Goal: Task Accomplishment & Management: Complete application form

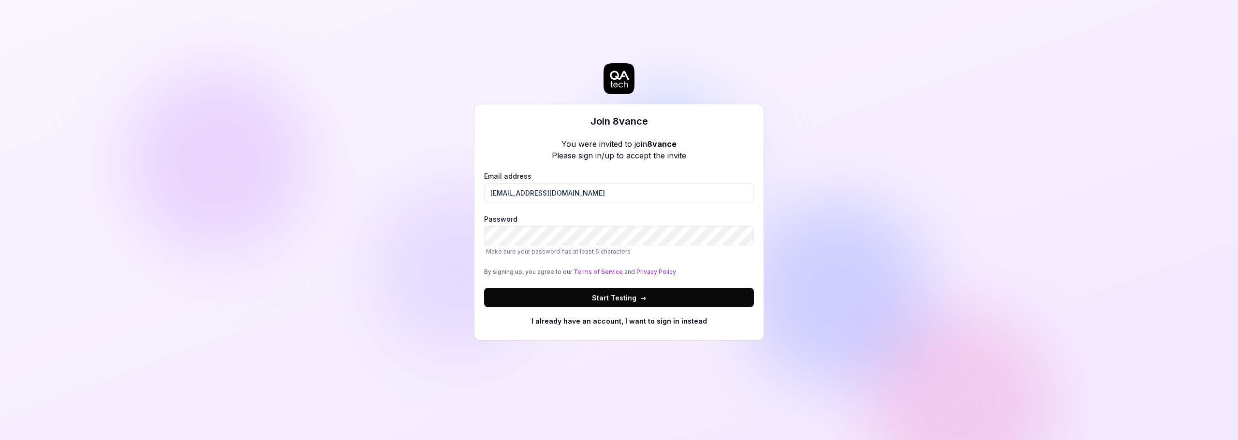
click at [886, 207] on div "Join 8vance You were invited to join 8vance Please sign in/up to accept the inv…" at bounding box center [619, 220] width 1238 height 440
click at [469, 236] on div "Join 8vance You were invited to join 8vance Please sign in/up to accept the inv…" at bounding box center [619, 220] width 1238 height 440
click at [611, 302] on span "Start Testing →" at bounding box center [619, 298] width 54 height 10
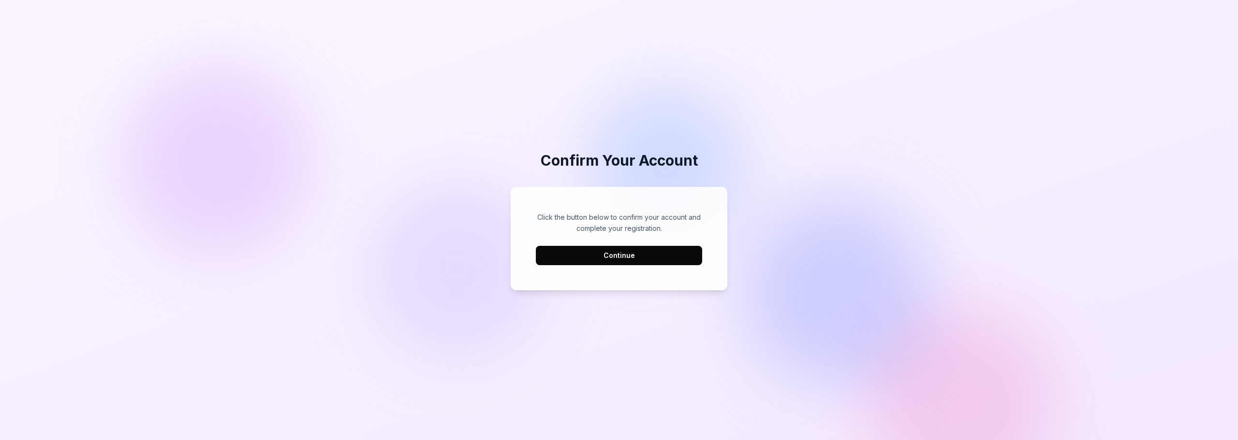
click at [600, 252] on button "Continue" at bounding box center [619, 255] width 166 height 19
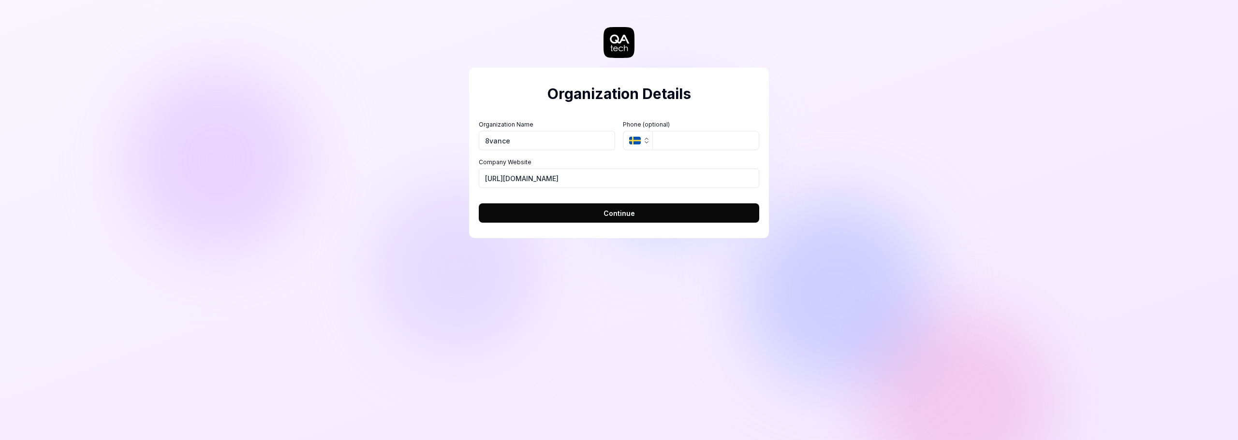
type input "8vance"
click at [644, 140] on icon "button" at bounding box center [647, 141] width 8 height 8
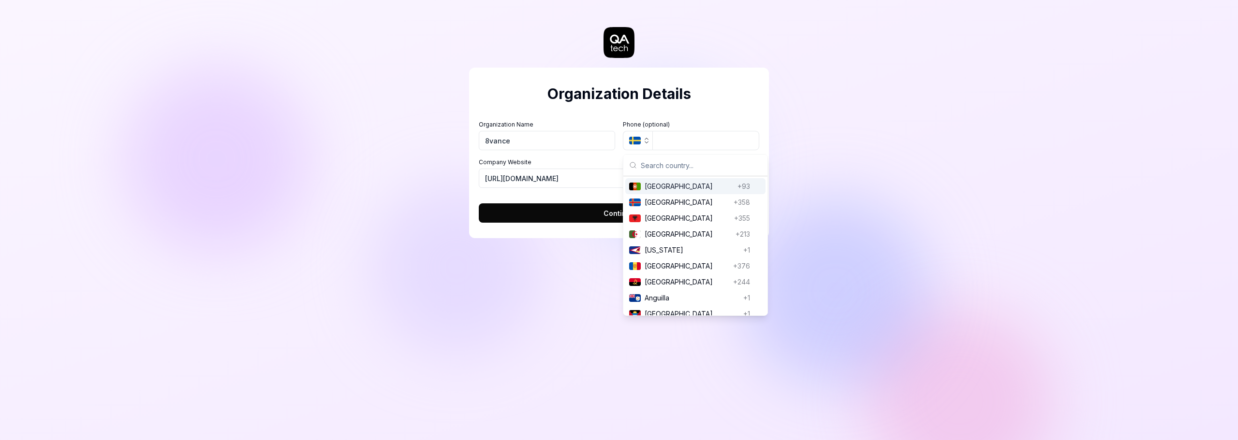
click at [631, 135] on button "SE" at bounding box center [637, 140] width 29 height 19
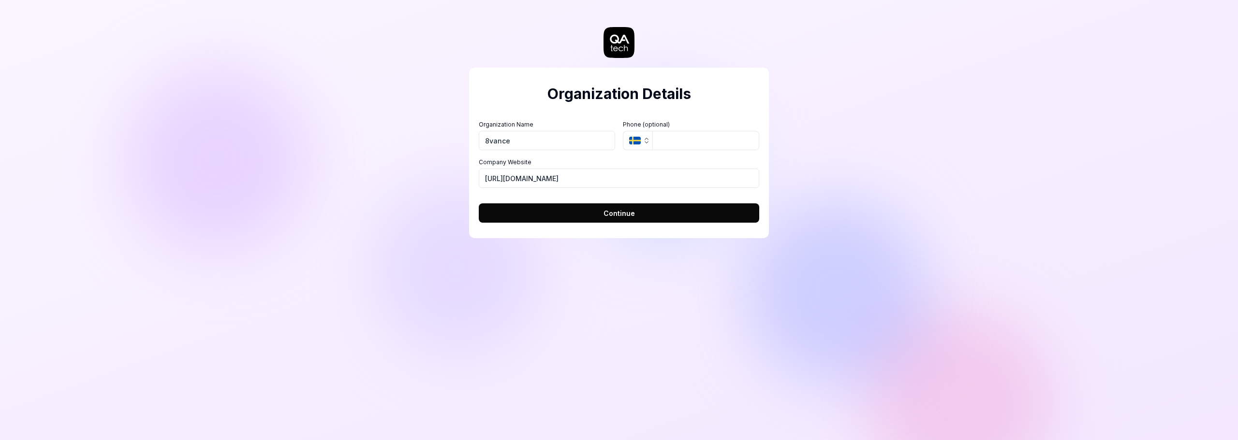
click at [613, 210] on span "Continue" at bounding box center [618, 213] width 31 height 10
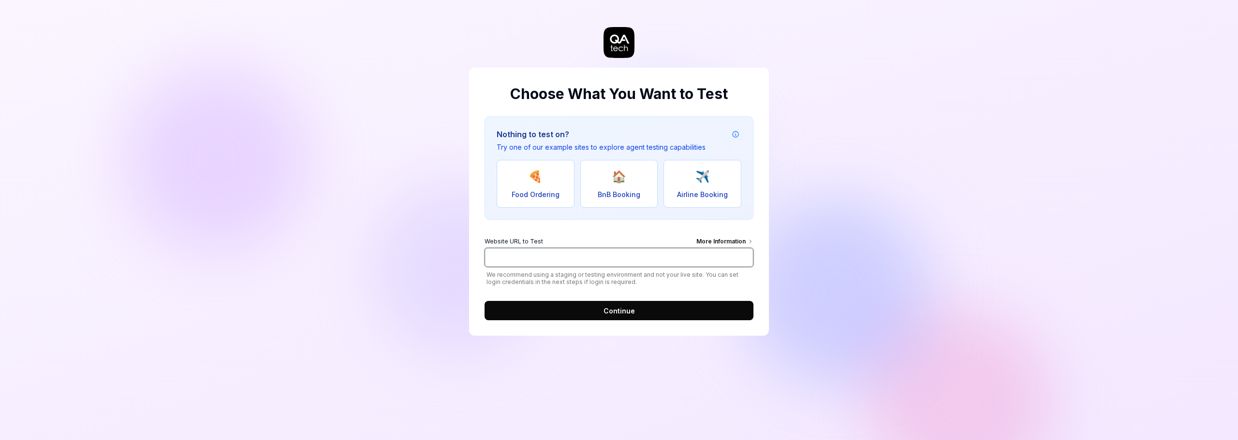
click at [496, 254] on input "Website URL to Test More Information" at bounding box center [618, 257] width 269 height 19
paste input "https://match-acc.8vance.com/"
type input "https://match-acc.8vance.com/"
click at [632, 313] on span "Continue" at bounding box center [618, 311] width 31 height 10
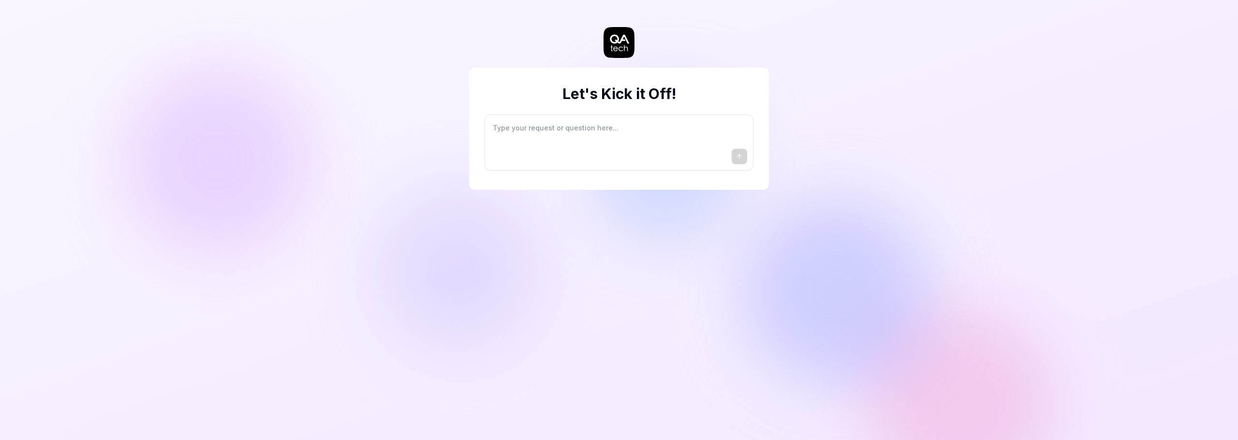
type textarea "*"
type textarea "I"
type textarea "*"
type textarea "I"
type textarea "*"
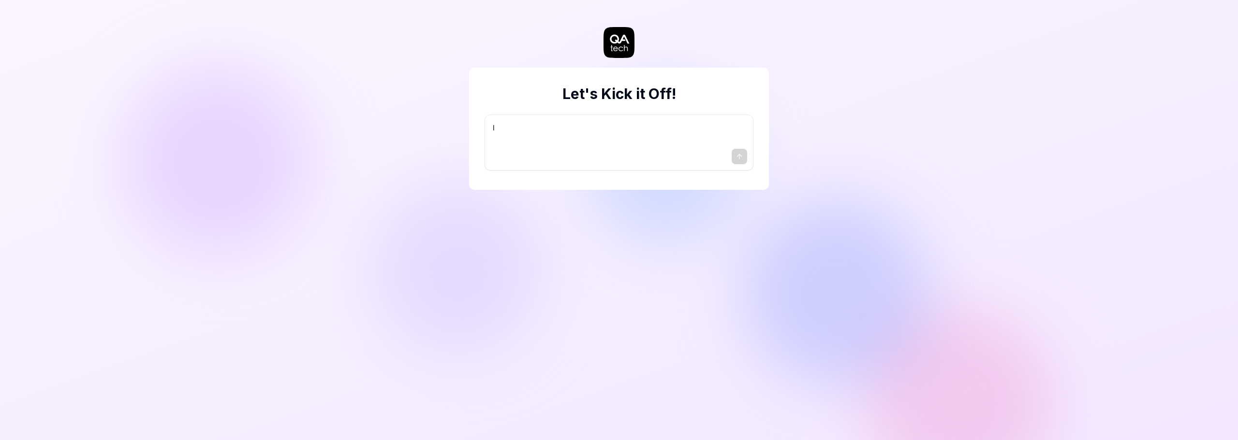
type textarea "I w"
type textarea "*"
type textarea "I wa"
type textarea "*"
type textarea "I wan"
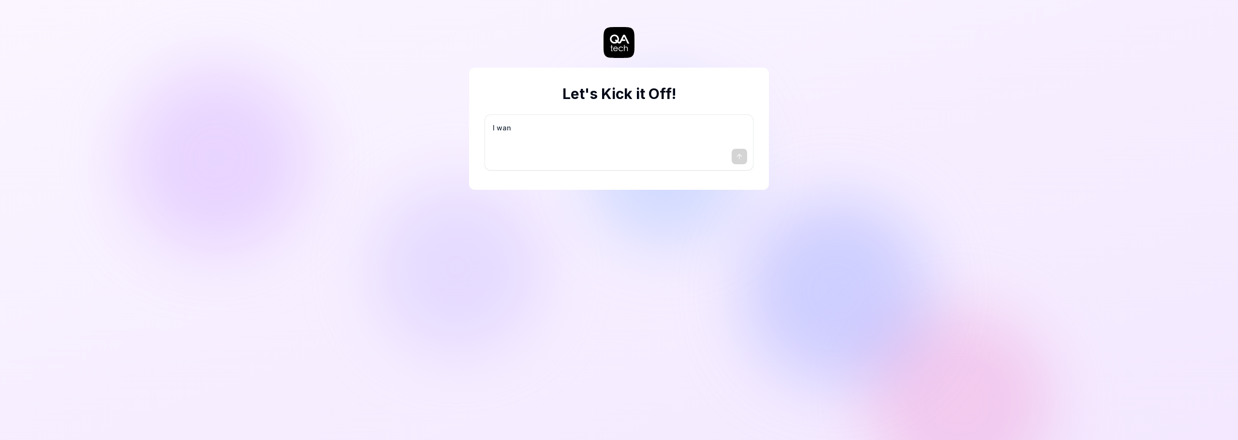
type textarea "*"
type textarea "I want"
type textarea "*"
type textarea "I want"
type textarea "*"
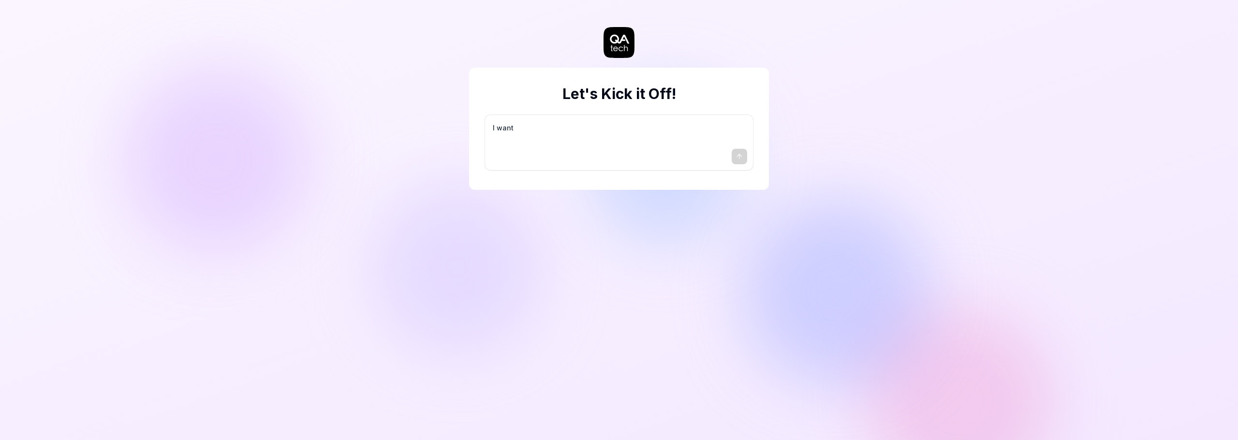
type textarea "I want a"
type textarea "*"
type textarea "I want a"
type textarea "*"
type textarea "I want a g"
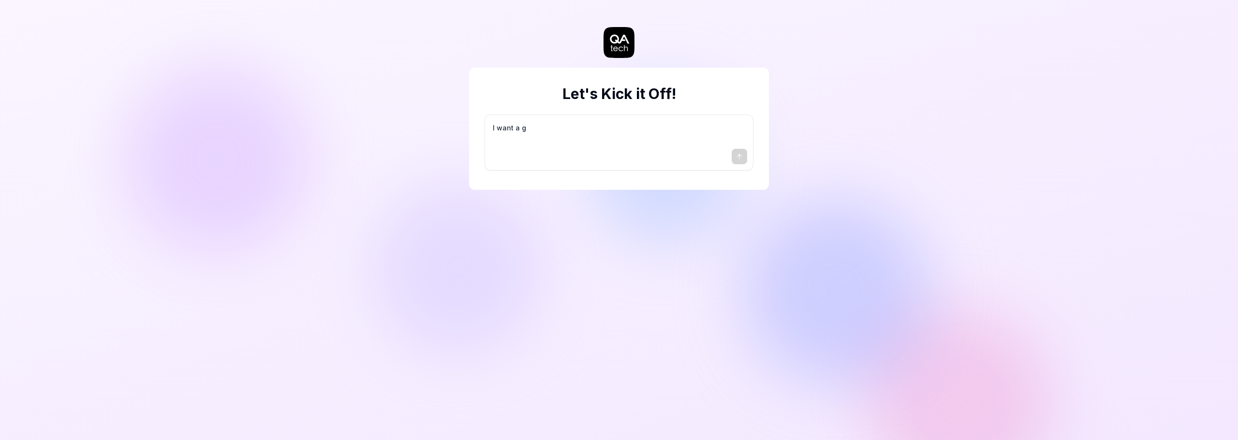
type textarea "*"
type textarea "I want a go"
type textarea "*"
type textarea "I want a goo"
type textarea "*"
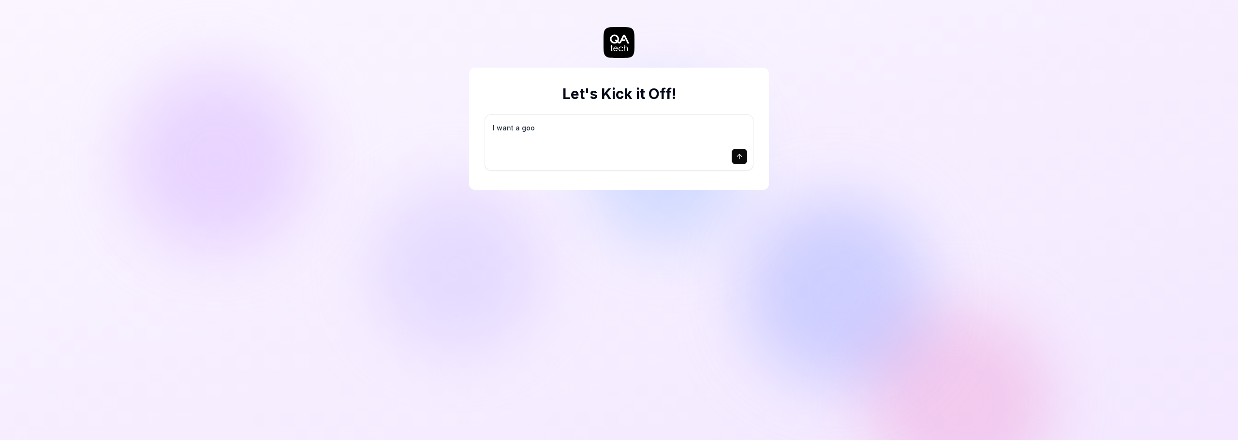
type textarea "I want a good"
type textarea "*"
type textarea "I want a good"
type textarea "*"
type textarea "I want a good t"
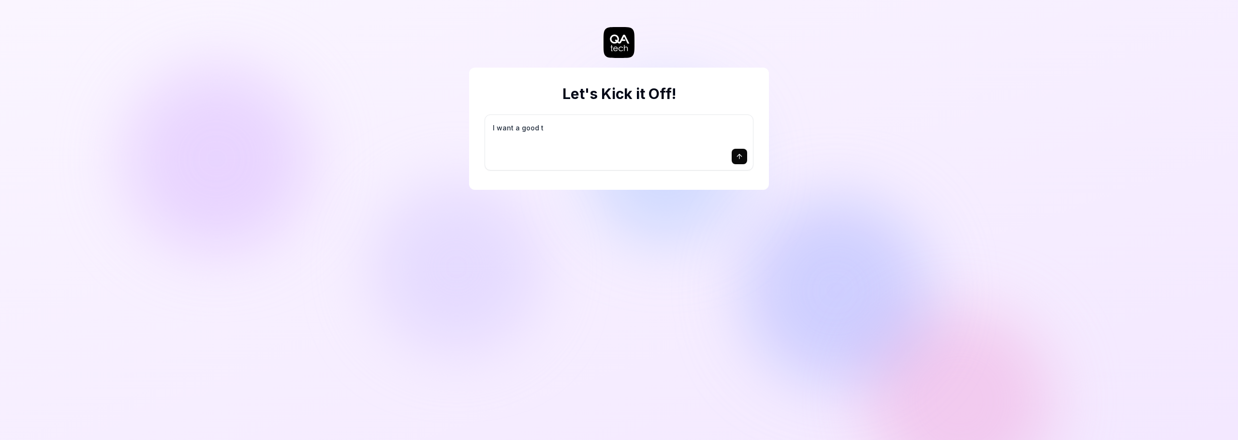
type textarea "*"
type textarea "I want a good te"
type textarea "*"
type textarea "I want a good tes"
type textarea "*"
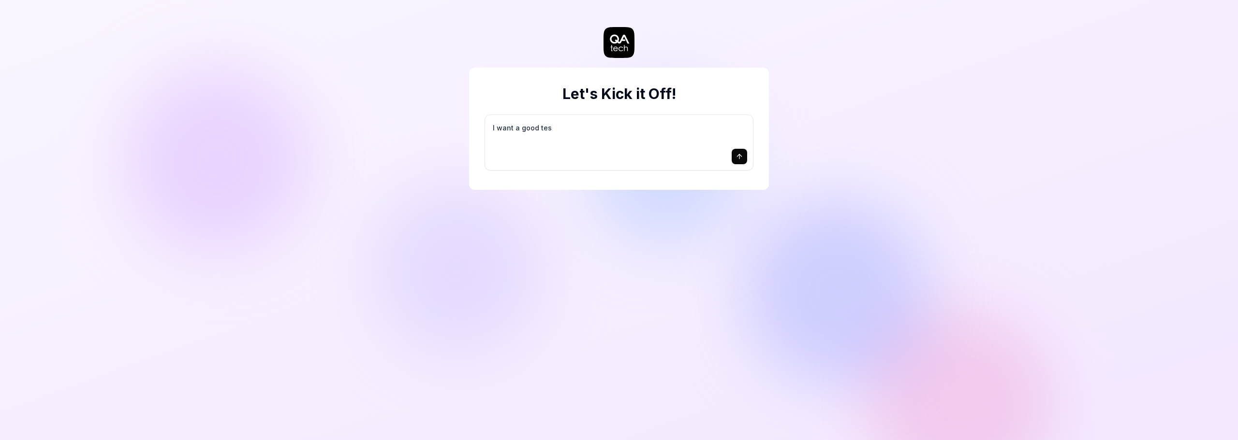
type textarea "I want a good test"
type textarea "*"
type textarea "I want a good test"
type textarea "*"
type textarea "I want a good test s"
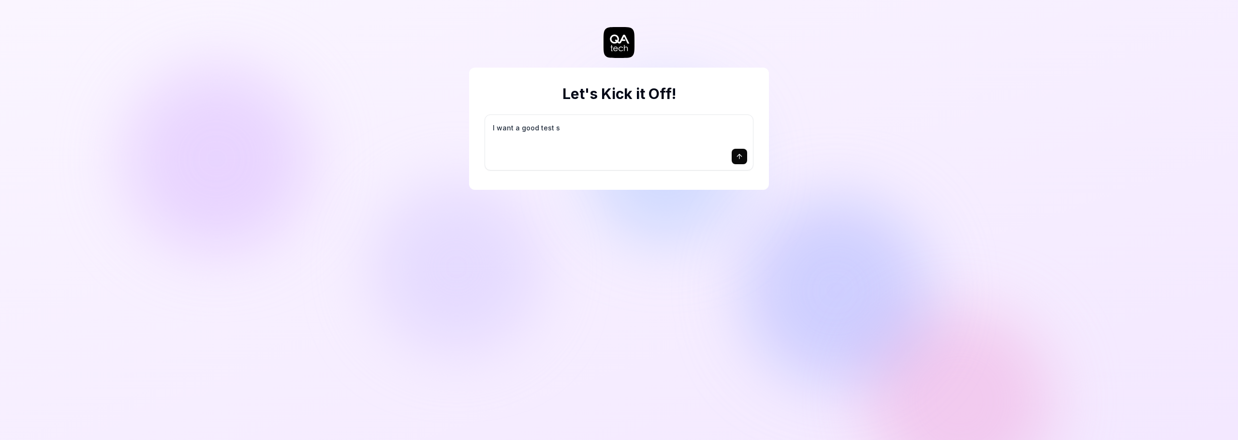
type textarea "*"
type textarea "I want a good test se"
type textarea "*"
type textarea "I want a good test set"
type textarea "*"
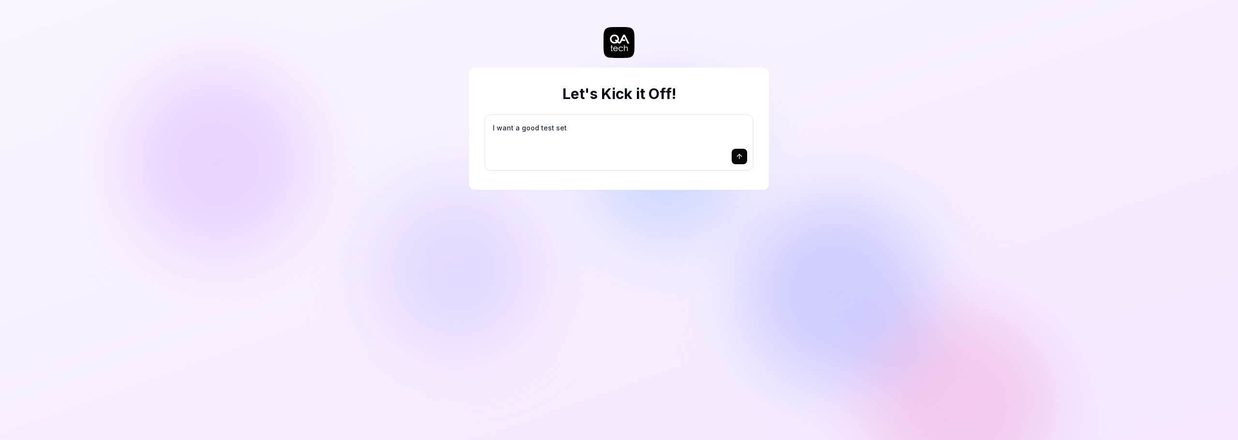
type textarea "I want a good test setu"
type textarea "*"
type textarea "I want a good test setup"
type textarea "*"
type textarea "I want a good test setup"
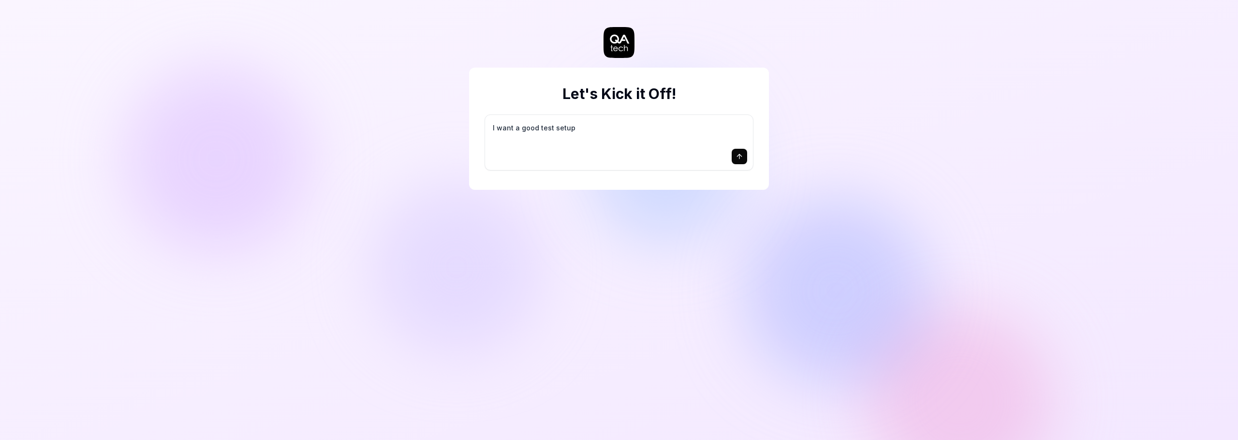
type textarea "*"
type textarea "I want a good test setup f"
type textarea "*"
type textarea "I want a good test setup fo"
type textarea "*"
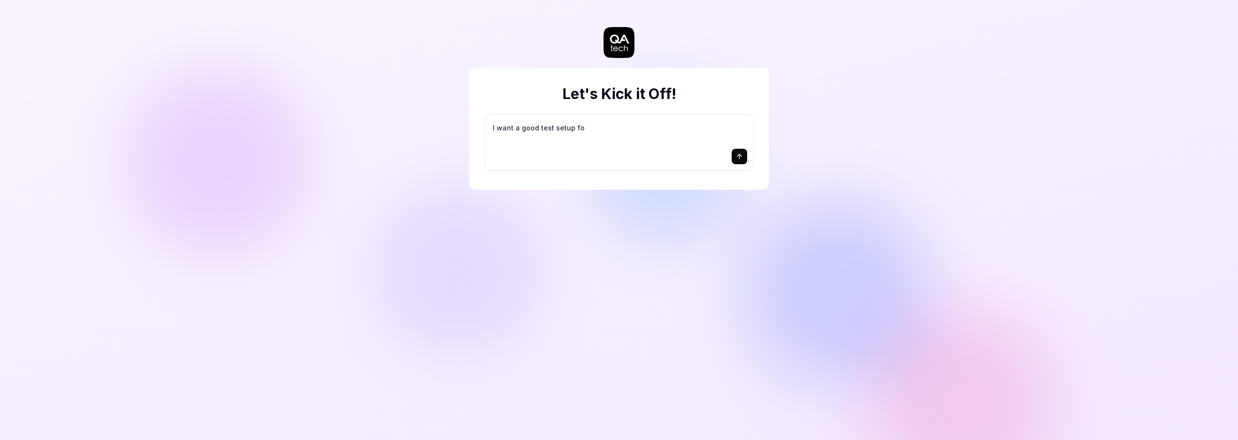
type textarea "I want a good test setup for"
type textarea "*"
type textarea "I want a good test setup for"
type textarea "*"
type textarea "I want a good test setup for m"
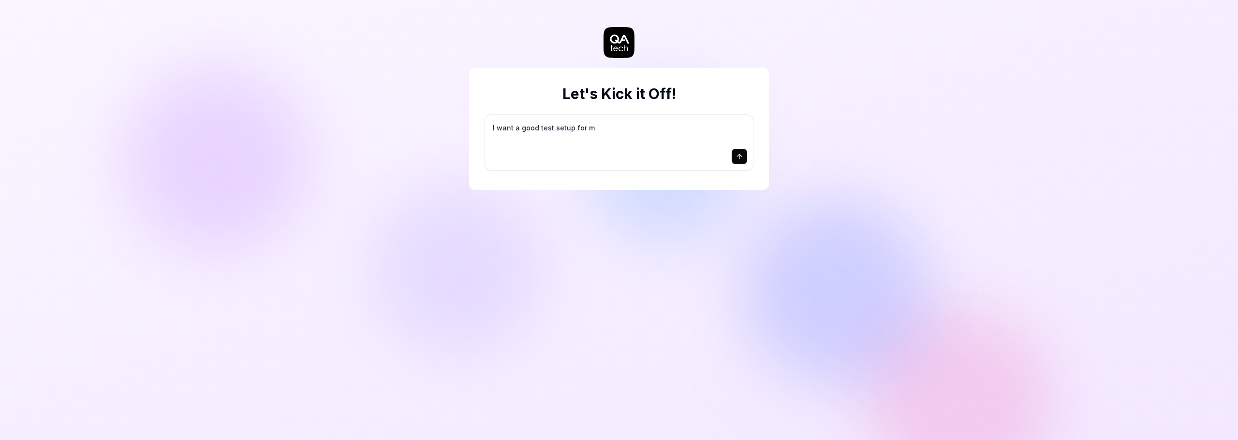
type textarea "*"
type textarea "I want a good test setup for my"
type textarea "*"
type textarea "I want a good test setup for my"
type textarea "*"
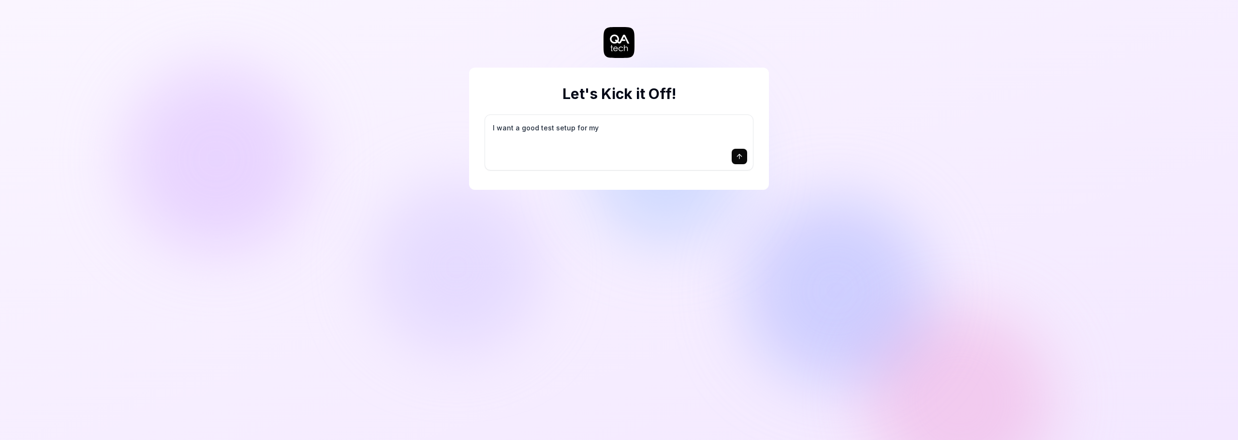
type textarea "I want a good test setup for my s"
type textarea "*"
type textarea "I want a good test setup for my si"
type textarea "*"
type textarea "I want a good test setup for my sit"
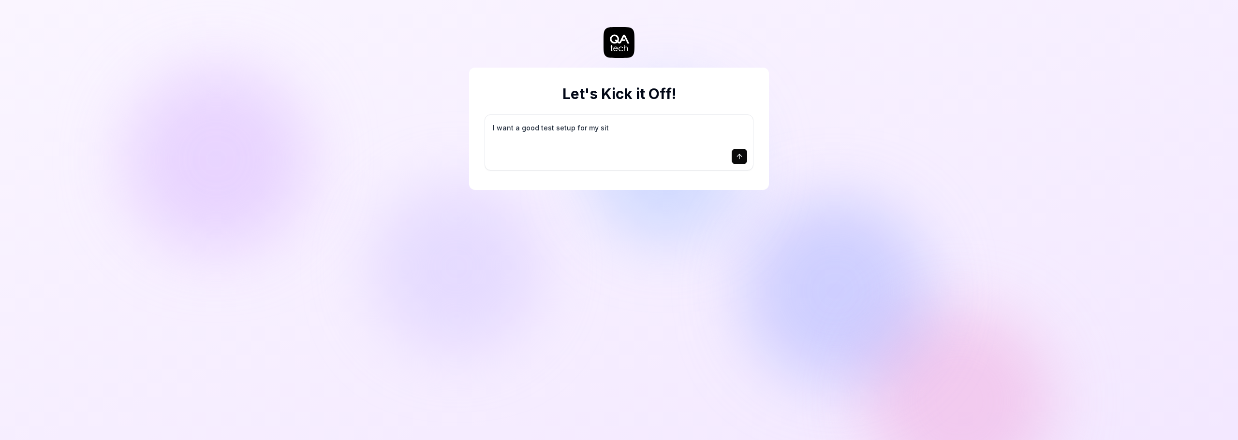
type textarea "*"
type textarea "I want a good test setup for my site"
type textarea "*"
type textarea "I want a good test setup for my site"
type textarea "*"
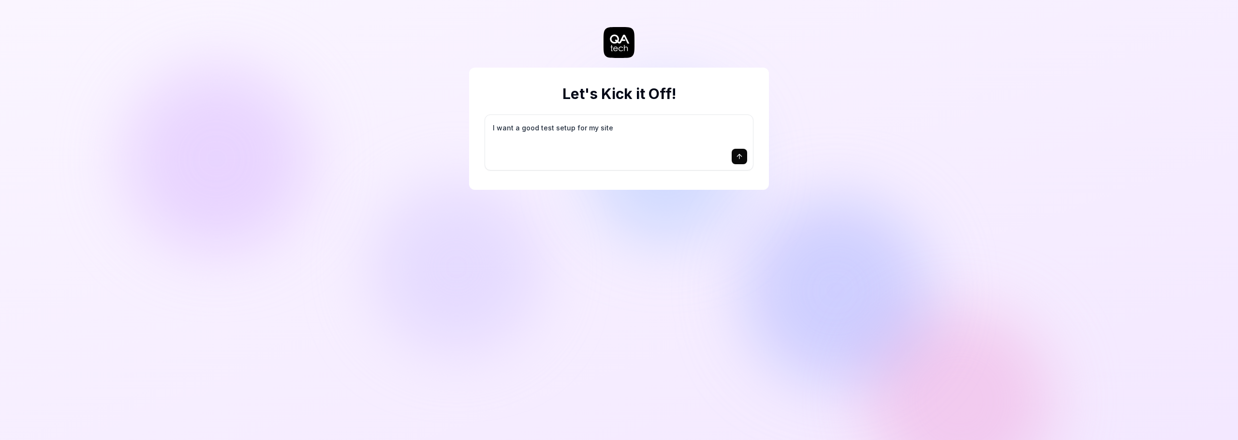
type textarea "I want a good test setup for my site -"
type textarea "*"
type textarea "I want a good test setup for my site -"
type textarea "*"
type textarea "I want a good test setup for my site - h"
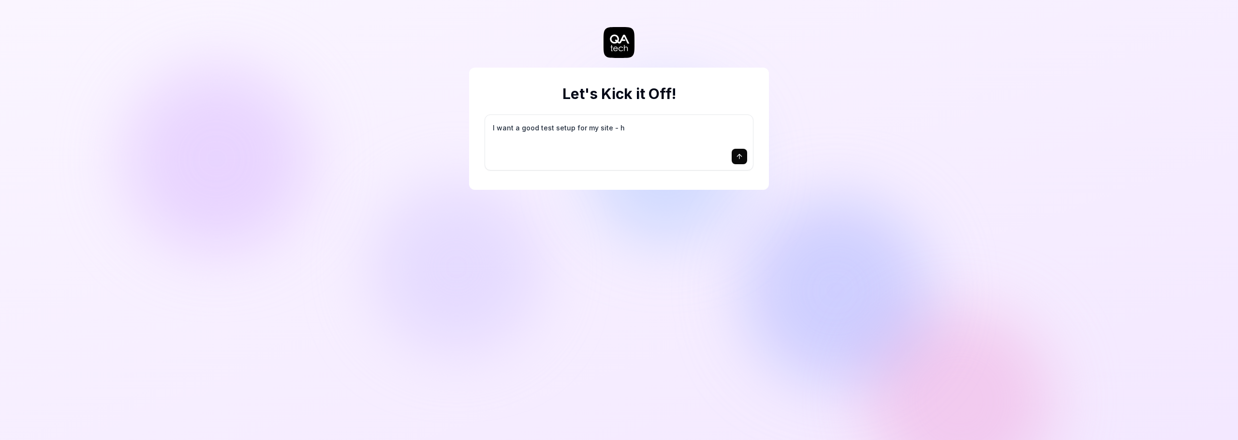
type textarea "*"
type textarea "I want a good test setup for my site - he"
type textarea "*"
type textarea "I want a good test setup for my site - hel"
type textarea "*"
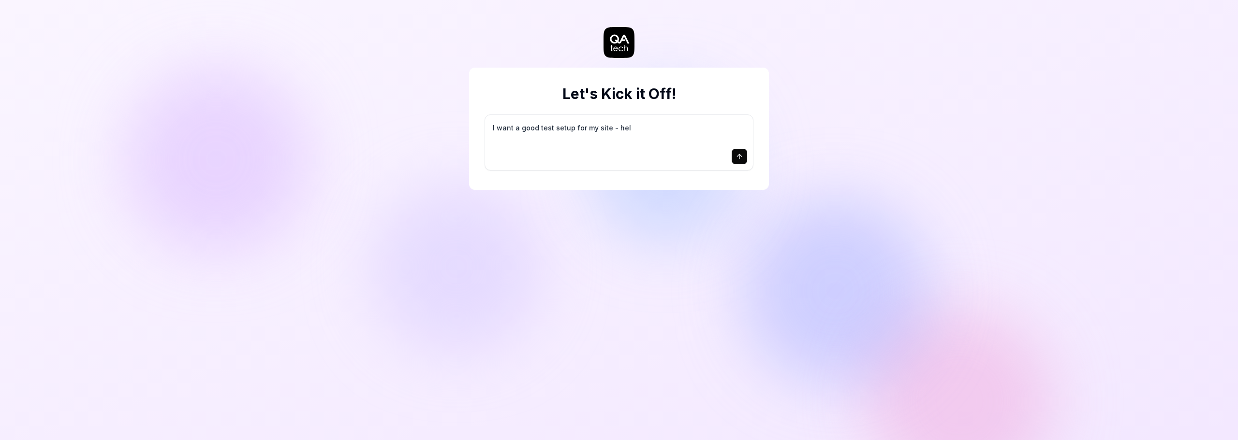
type textarea "I want a good test setup for my site - help"
type textarea "*"
type textarea "I want a good test setup for my site - help"
type textarea "*"
type textarea "I want a good test setup for my site - help m"
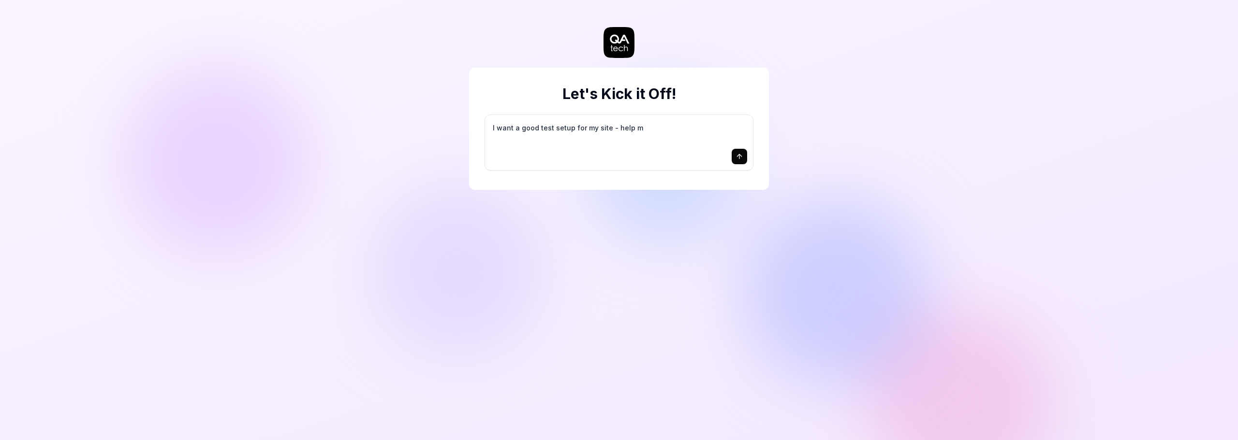
type textarea "*"
type textarea "I want a good test setup for my site - help me"
type textarea "*"
type textarea "I want a good test setup for my site - help me"
type textarea "*"
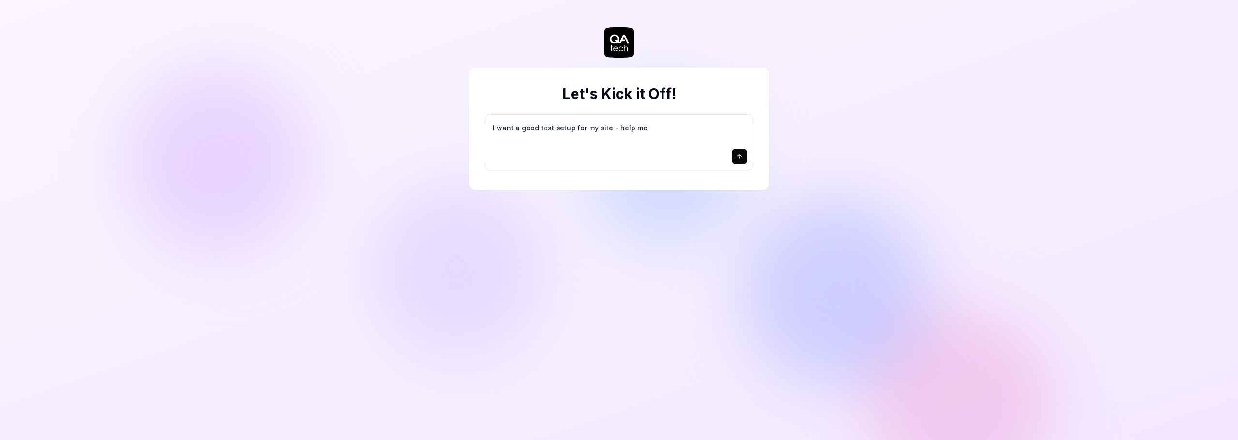
type textarea "I want a good test setup for my site - help me c"
type textarea "*"
type textarea "I want a good test setup for my site - help me cr"
type textarea "*"
type textarea "I want a good test setup for my site - help me cre"
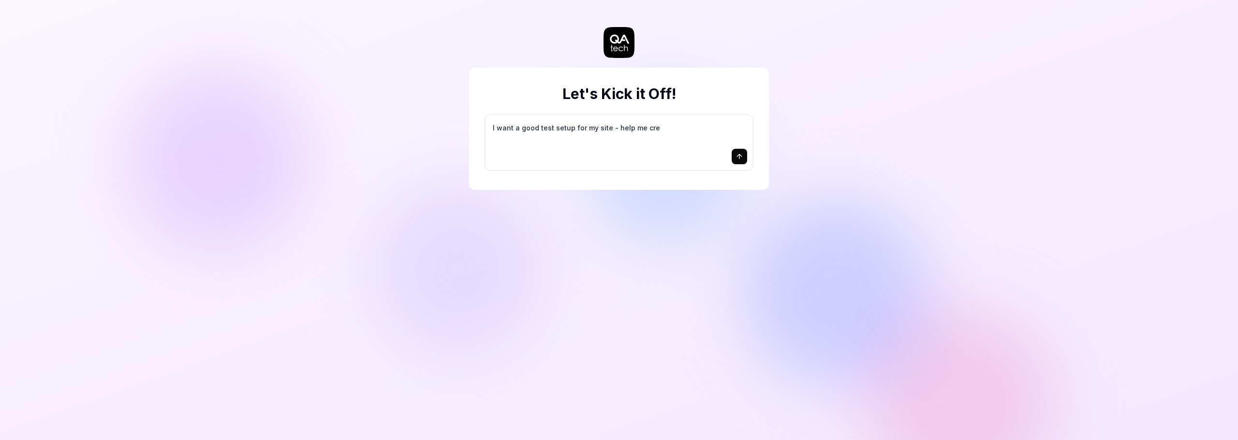
type textarea "*"
type textarea "I want a good test setup for my site - help me crea"
type textarea "*"
type textarea "I want a good test setup for my site - help me creat"
type textarea "*"
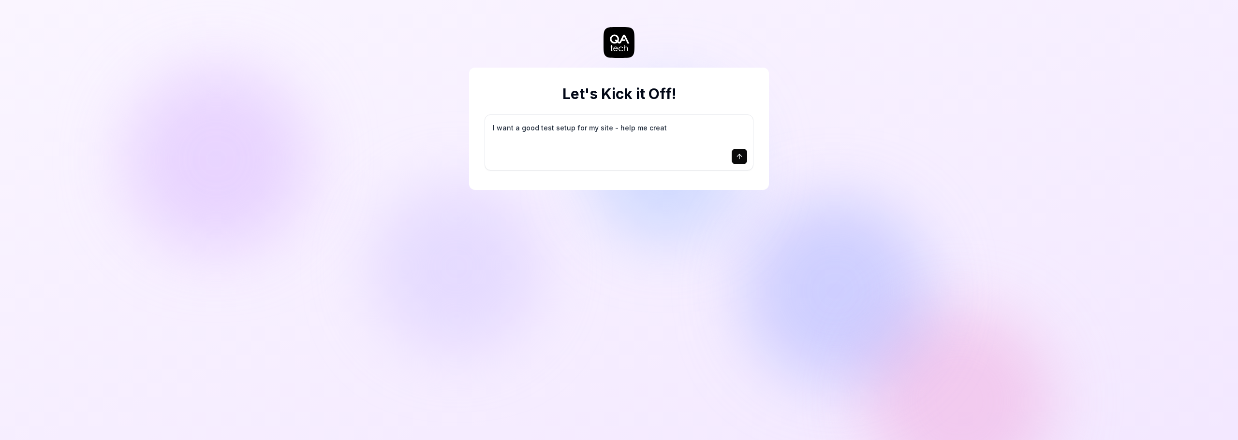
type textarea "I want a good test setup for my site - help me create"
type textarea "*"
type textarea "I want a good test setup for my site - help me create"
type textarea "*"
type textarea "I want a good test setup for my site - help me create t"
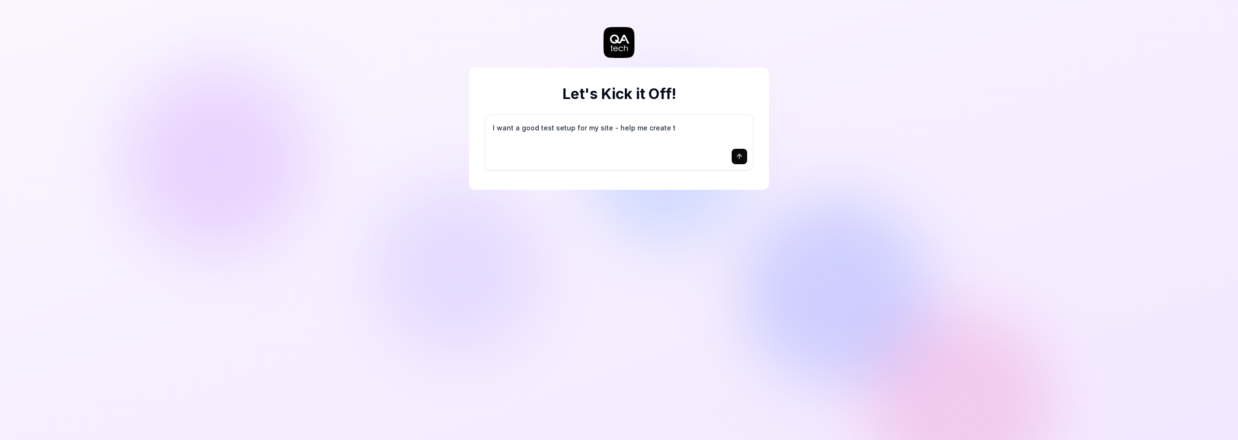
type textarea "*"
type textarea "I want a good test setup for my site - help me create th"
type textarea "*"
type textarea "I want a good test setup for my site - help me create the"
type textarea "*"
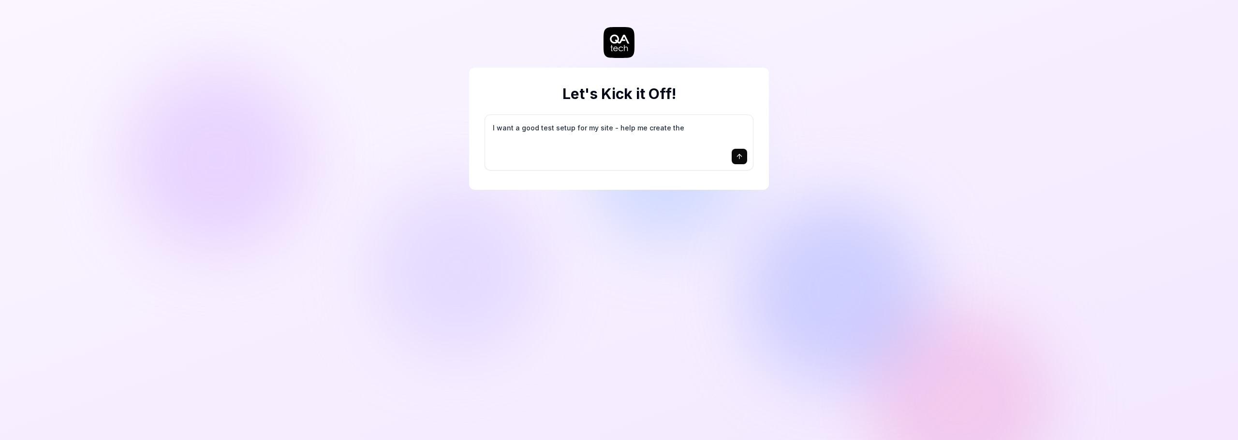
type textarea "I want a good test setup for my site - help me create the"
type textarea "*"
type textarea "I want a good test setup for my site - help me create the f"
type textarea "*"
type textarea "I want a good test setup for my site - help me create the fi"
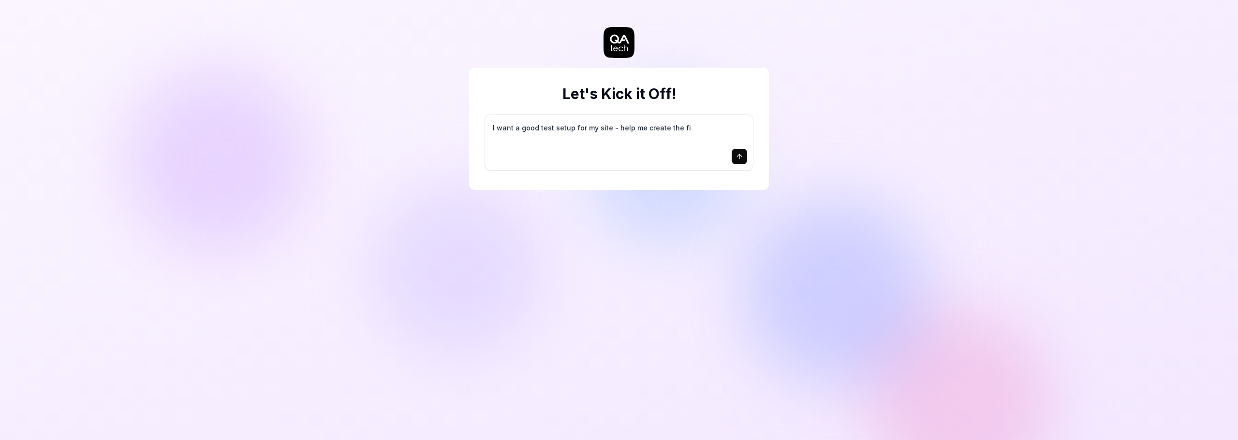
type textarea "*"
type textarea "I want a good test setup for my site - help me create the fir"
type textarea "*"
type textarea "I want a good test setup for my site - help me create the firs"
type textarea "*"
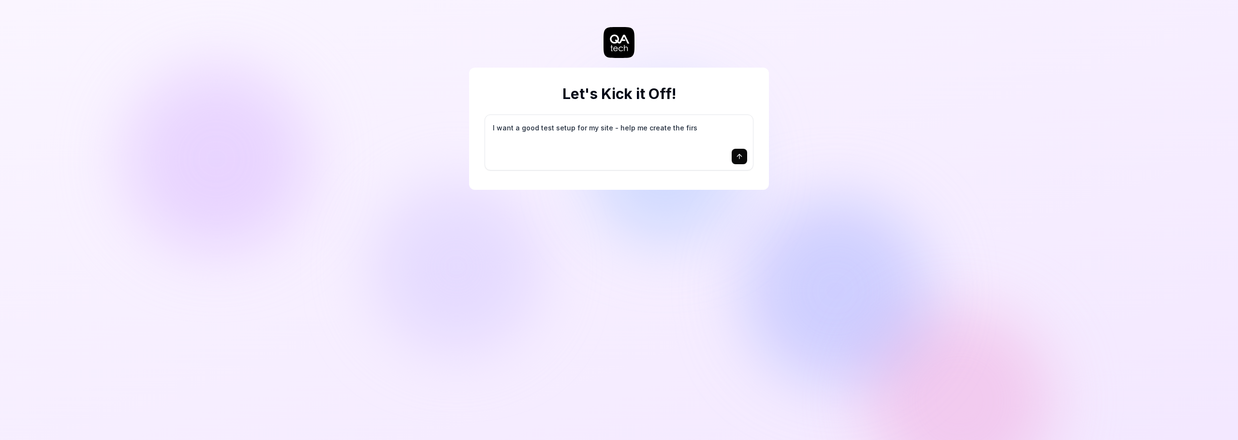
type textarea "I want a good test setup for my site - help me create the first"
type textarea "*"
type textarea "I want a good test setup for my site - help me create the first"
type textarea "*"
type textarea "I want a good test setup for my site - help me create the first 3"
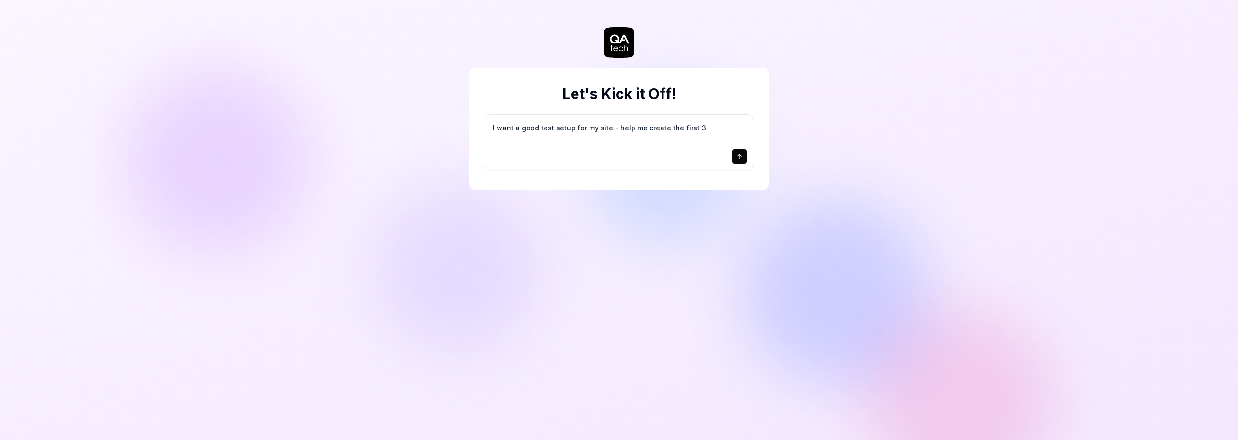
type textarea "*"
type textarea "I want a good test setup for my site - help me create the first 3-"
type textarea "*"
type textarea "I want a good test setup for my site - help me create the first 3-5"
type textarea "*"
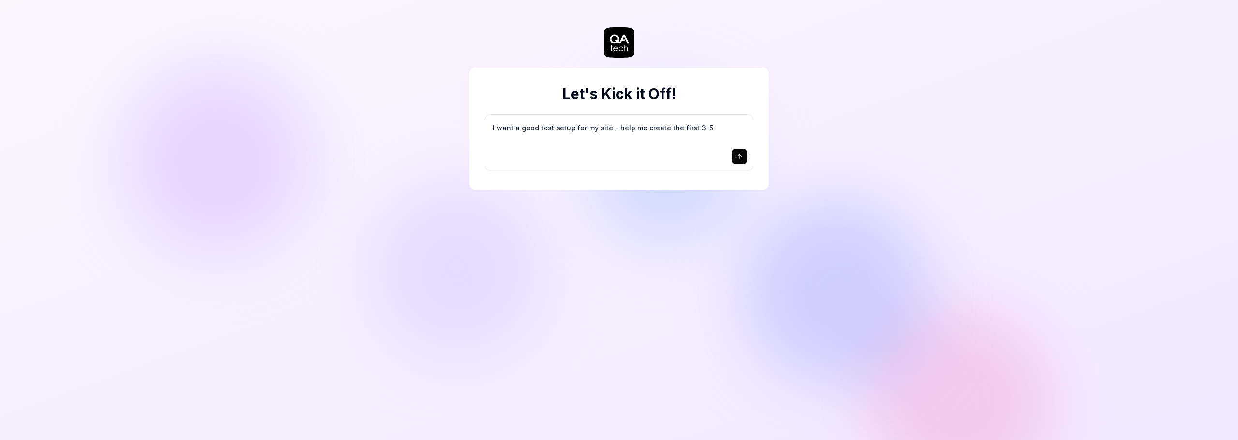
type textarea "I want a good test setup for my site - help me create the first 3-5"
type textarea "*"
type textarea "I want a good test setup for my site - help me create the first 3-5 t"
type textarea "*"
type textarea "I want a good test setup for my site - help me create the first 3-5 te"
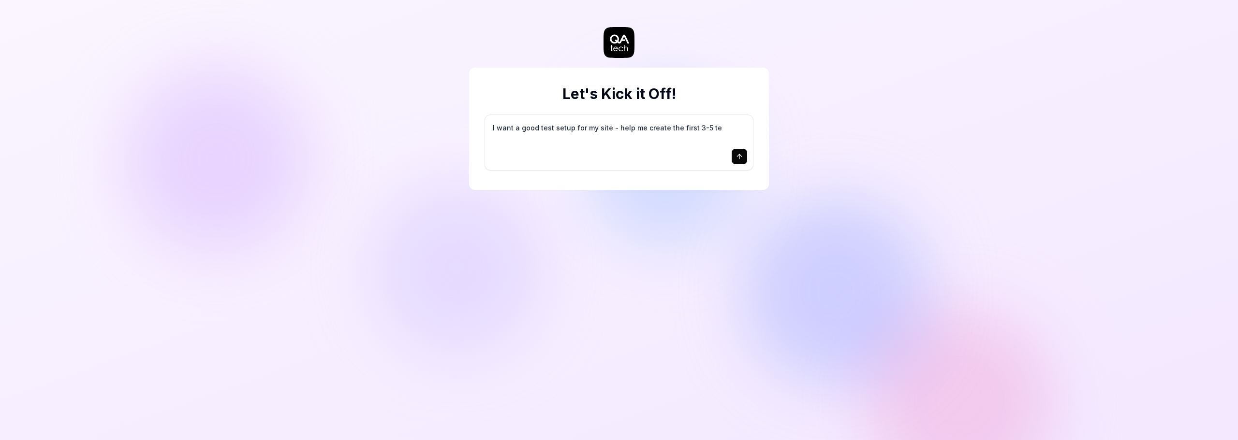
type textarea "*"
type textarea "I want a good test setup for my site - help me create the first 3-5 tes"
type textarea "*"
type textarea "I want a good test setup for my site - help me create the first 3-5 test"
type textarea "*"
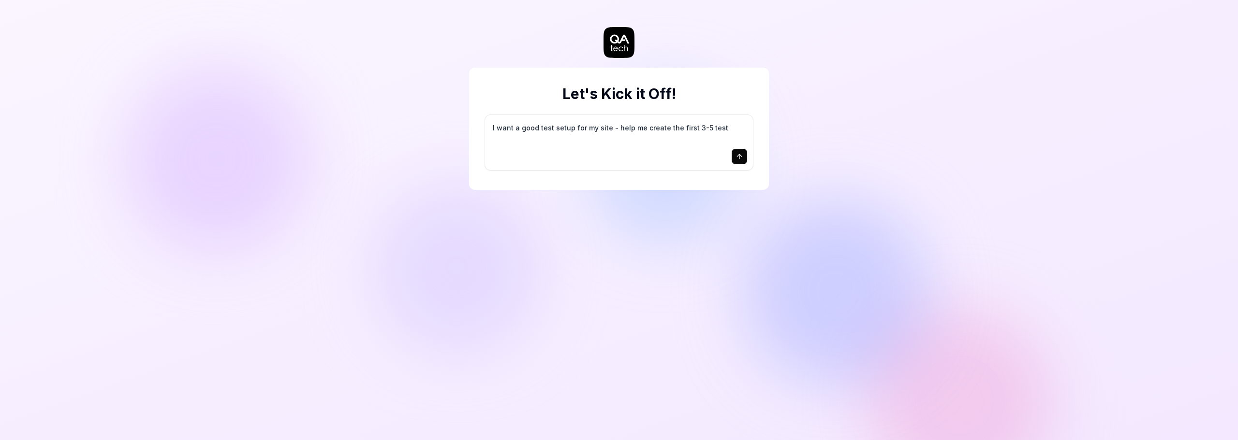
type textarea "I want a good test setup for my site - help me create the first 3-5 test"
type textarea "*"
type textarea "I want a good test setup for my site - help me create the first 3-5 test c"
type textarea "*"
type textarea "I want a good test setup for my site - help me create the first 3-5 test ca"
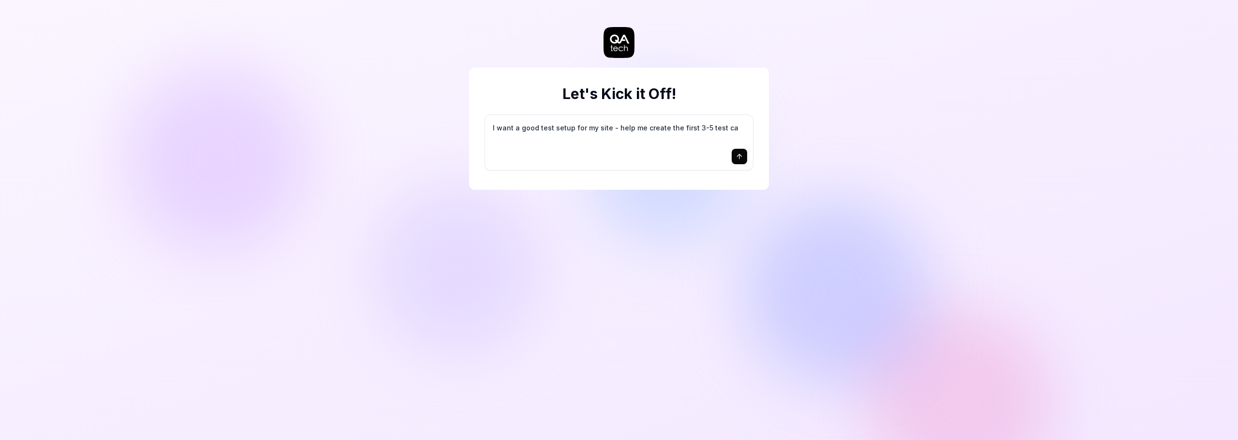
type textarea "*"
type textarea "I want a good test setup for my site - help me create the first 3-5 test cas"
type textarea "*"
type textarea "I want a good test setup for my site - help me create the first 3-5 test case"
type textarea "*"
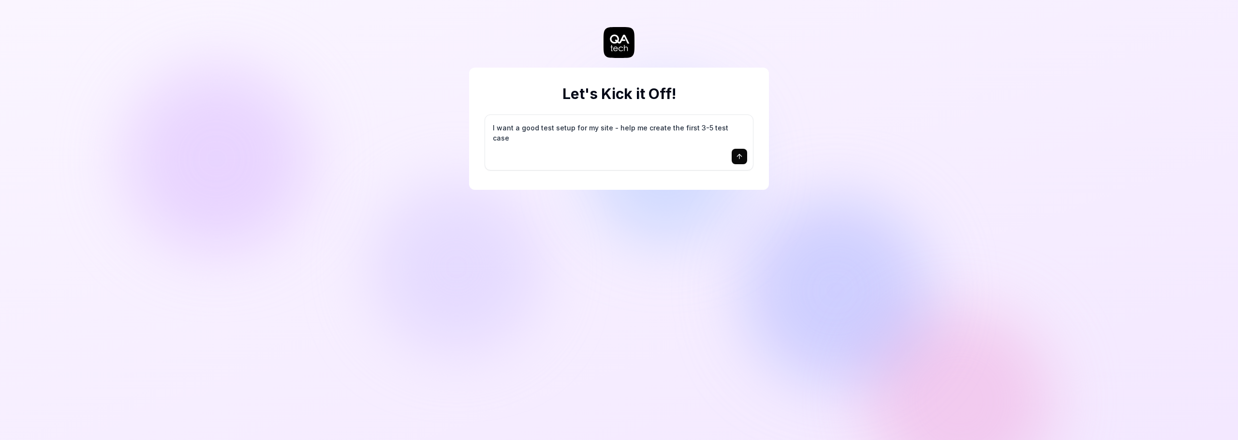
type textarea "I want a good test setup for my site - help me create the first 3-5 test cases"
click at [738, 158] on icon "submit" at bounding box center [739, 157] width 8 height 8
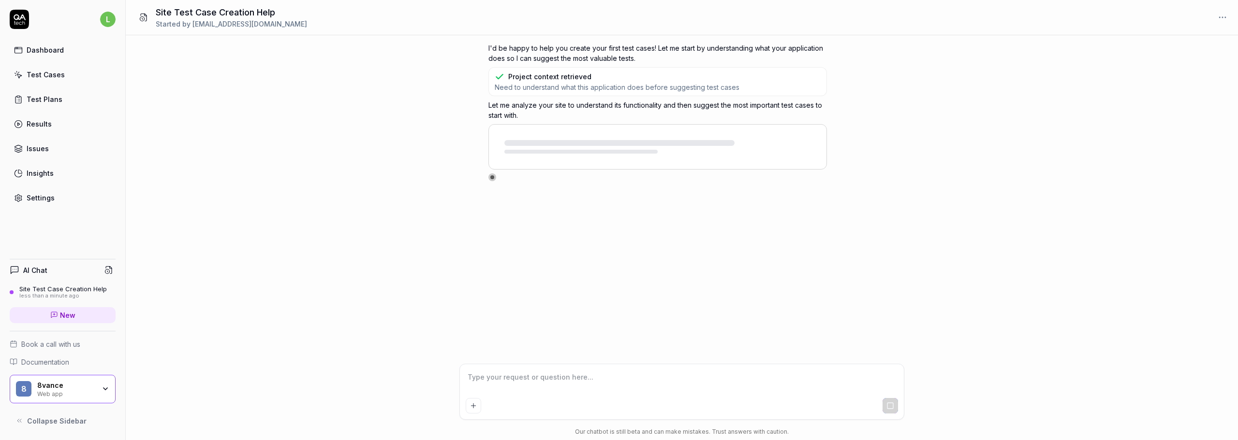
type textarea "*"
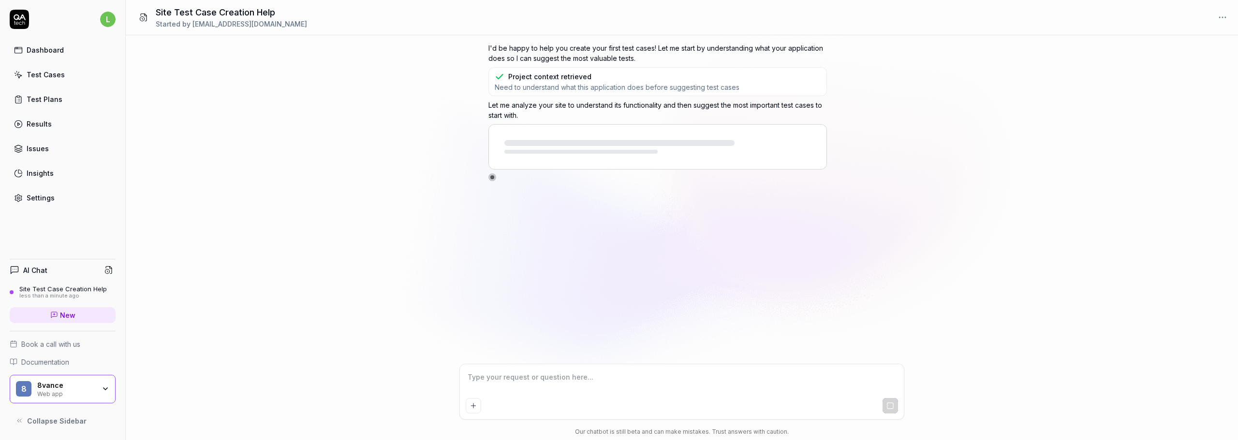
click at [105, 17] on html "l Dashboard Test Cases Test Plans Results Issues Insights Settings AI Chat Site…" at bounding box center [619, 220] width 1238 height 440
click at [29, 108] on span "Sign out" at bounding box center [43, 107] width 28 height 10
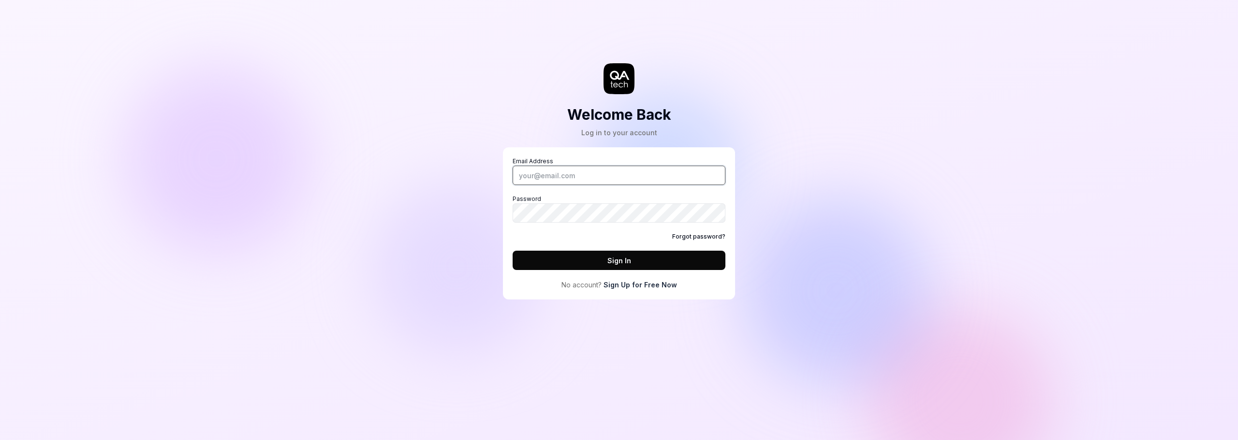
type input "[EMAIL_ADDRESS][DOMAIN_NAME]"
drag, startPoint x: 741, startPoint y: 6, endPoint x: 853, endPoint y: 89, distance: 139.0
click at [861, 92] on div "Welcome Back Log in to your account Email Address [EMAIL_ADDRESS][DOMAIN_NAME] …" at bounding box center [619, 220] width 1238 height 440
